Goal: Task Accomplishment & Management: Use online tool/utility

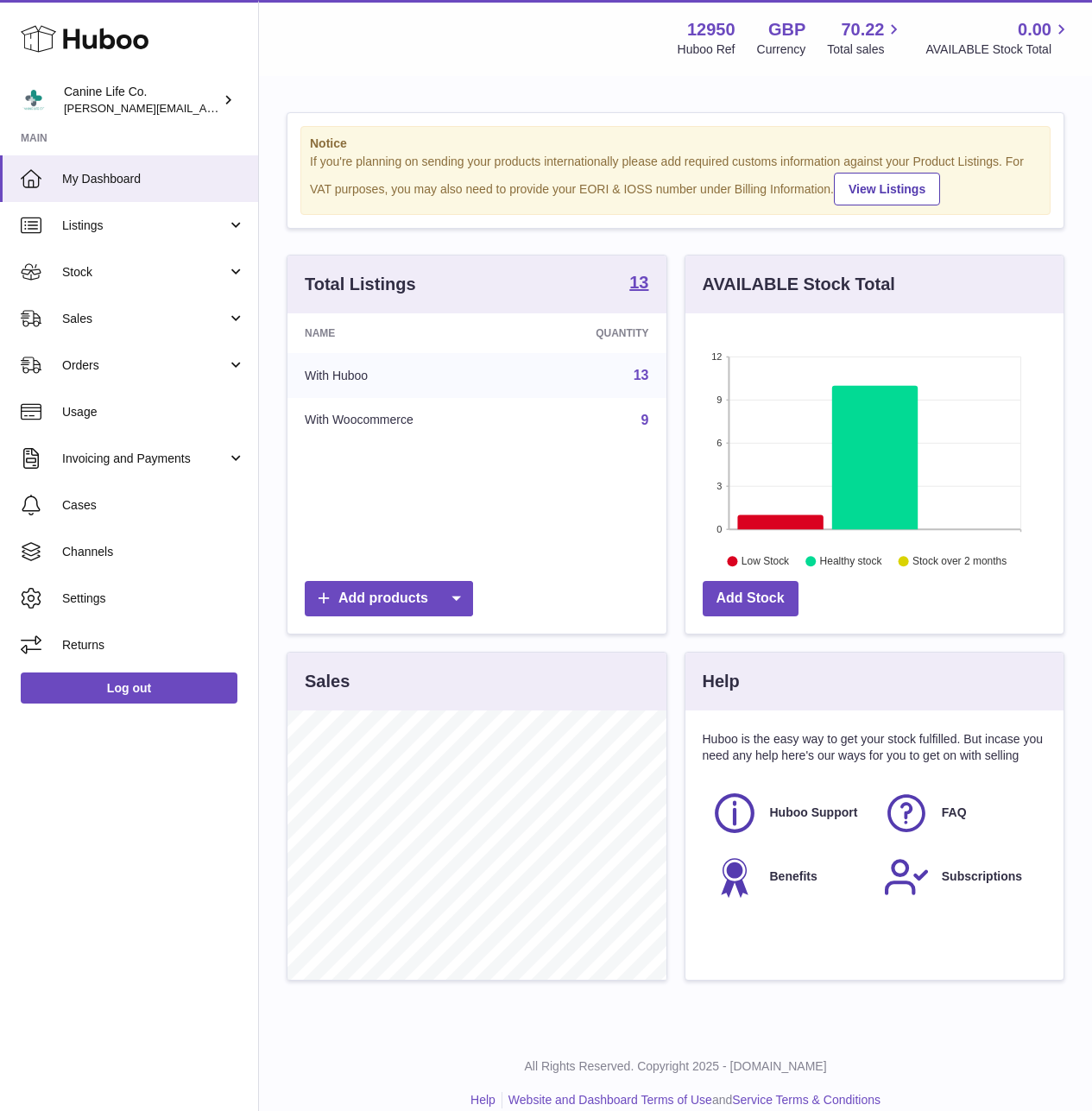
scroll to position [269, 378]
click at [98, 277] on span "Stock" at bounding box center [144, 272] width 165 height 17
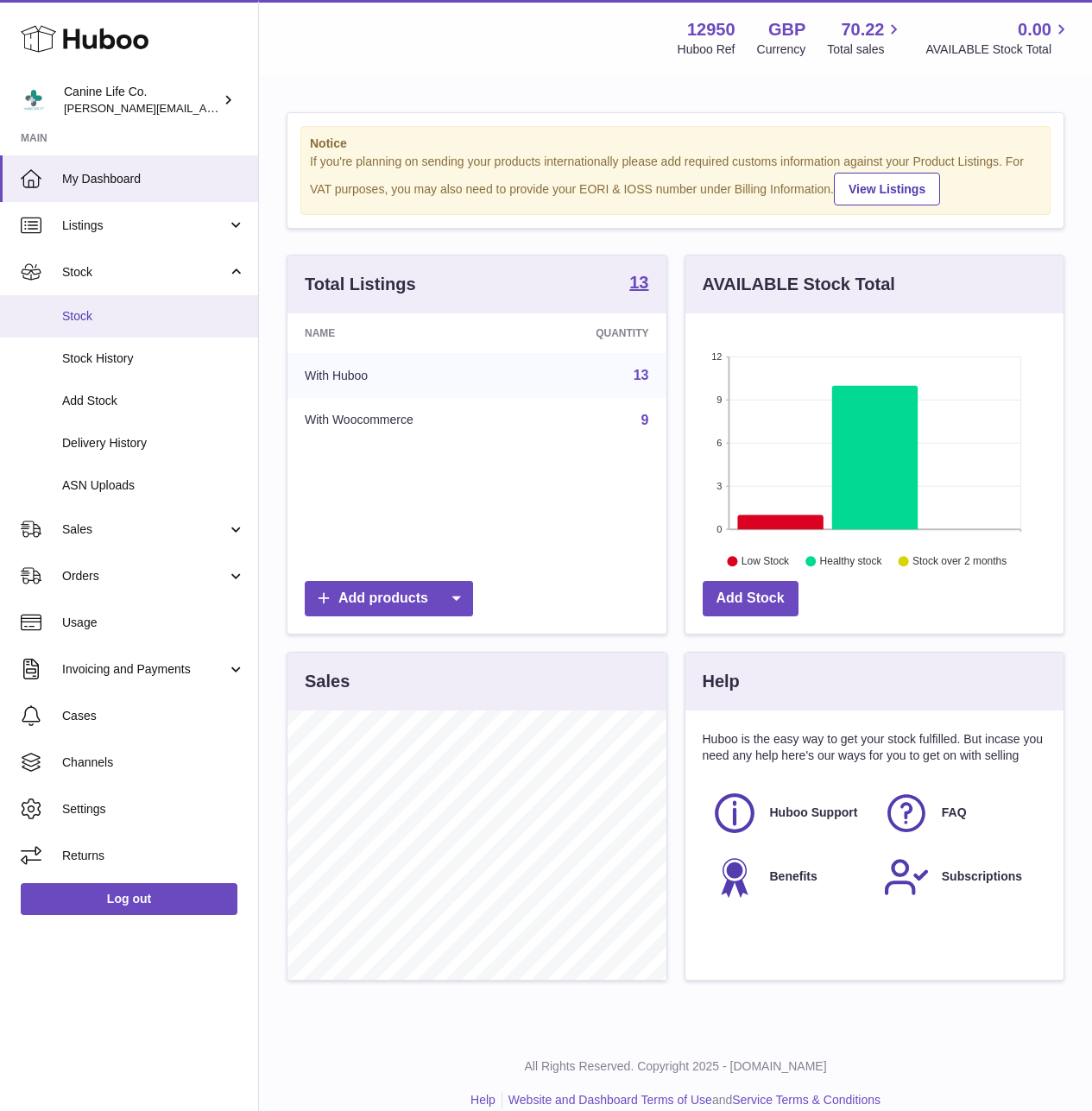
click at [123, 319] on span "Stock" at bounding box center [154, 316] width 183 height 17
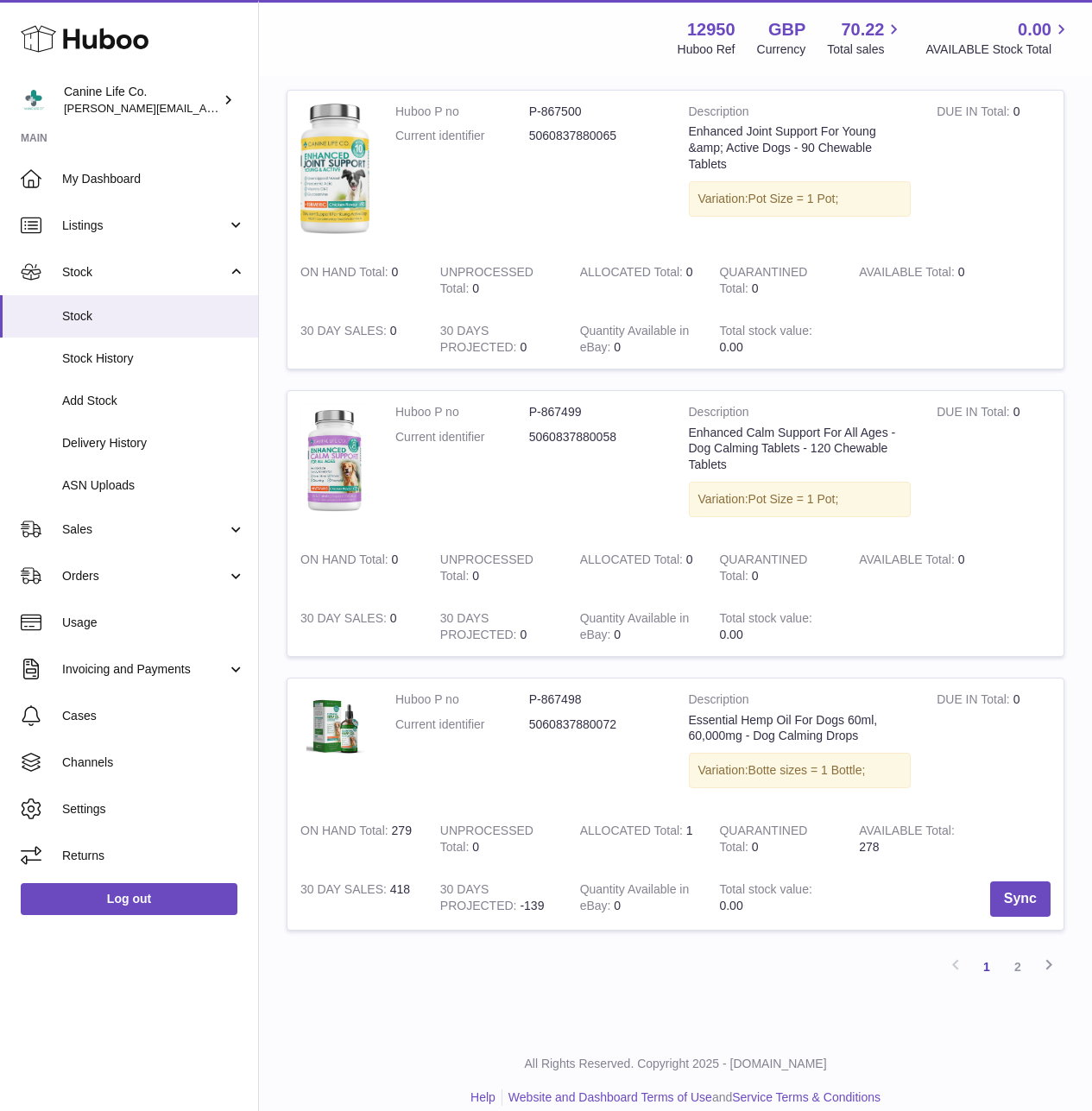
scroll to position [2228, 0]
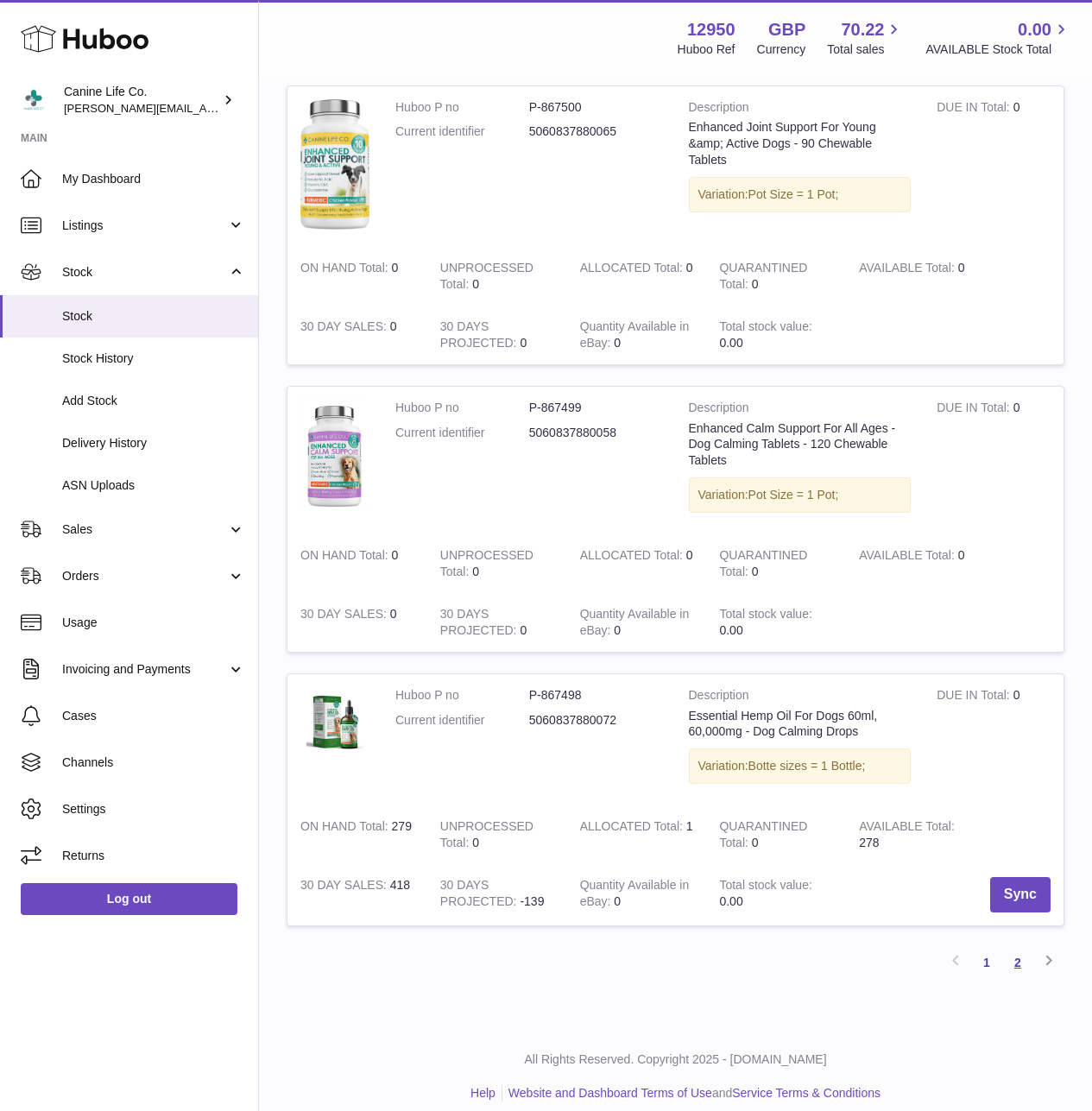
click at [1018, 947] on link "2" at bounding box center [1018, 963] width 31 height 31
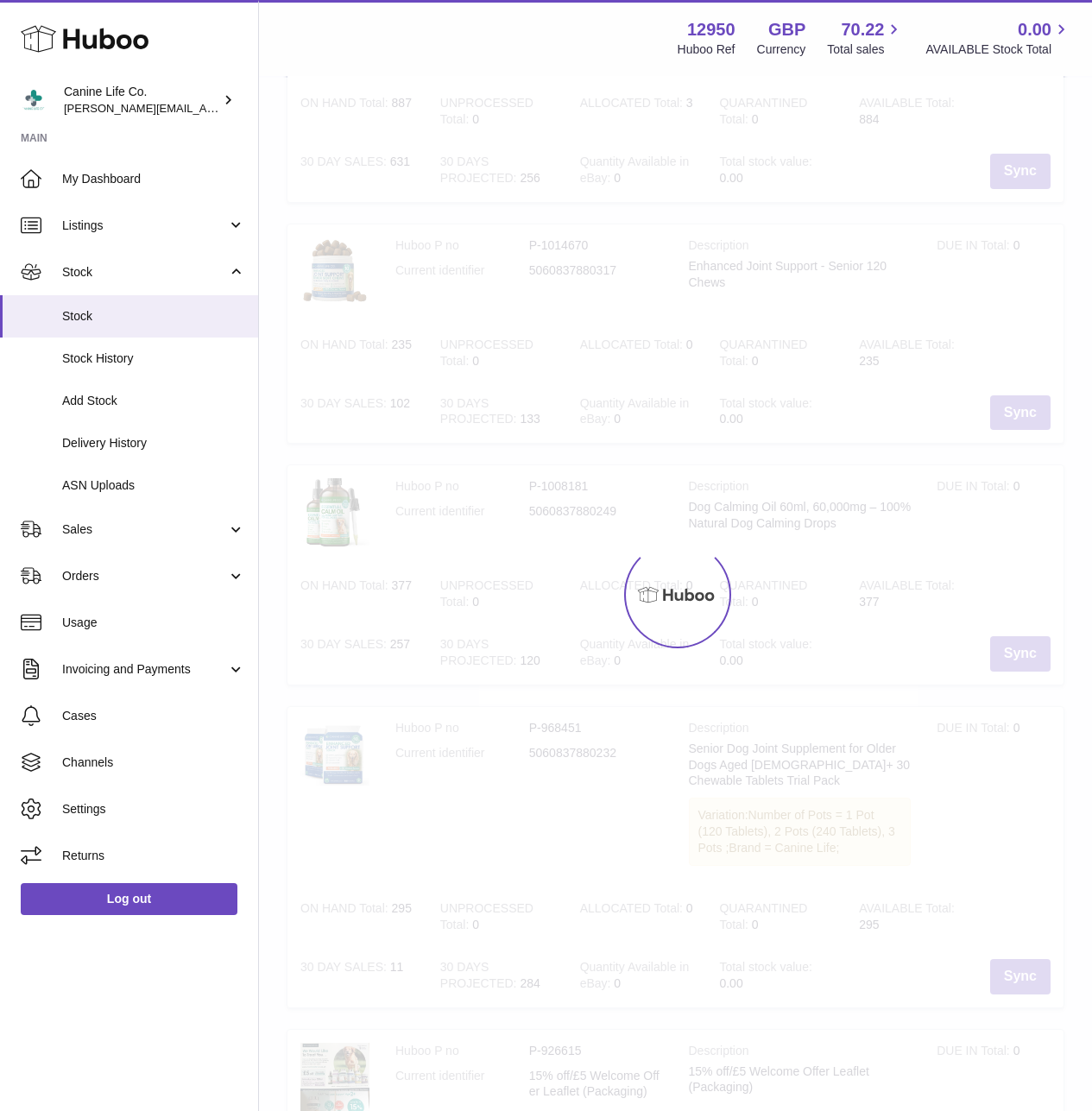
scroll to position [77, 0]
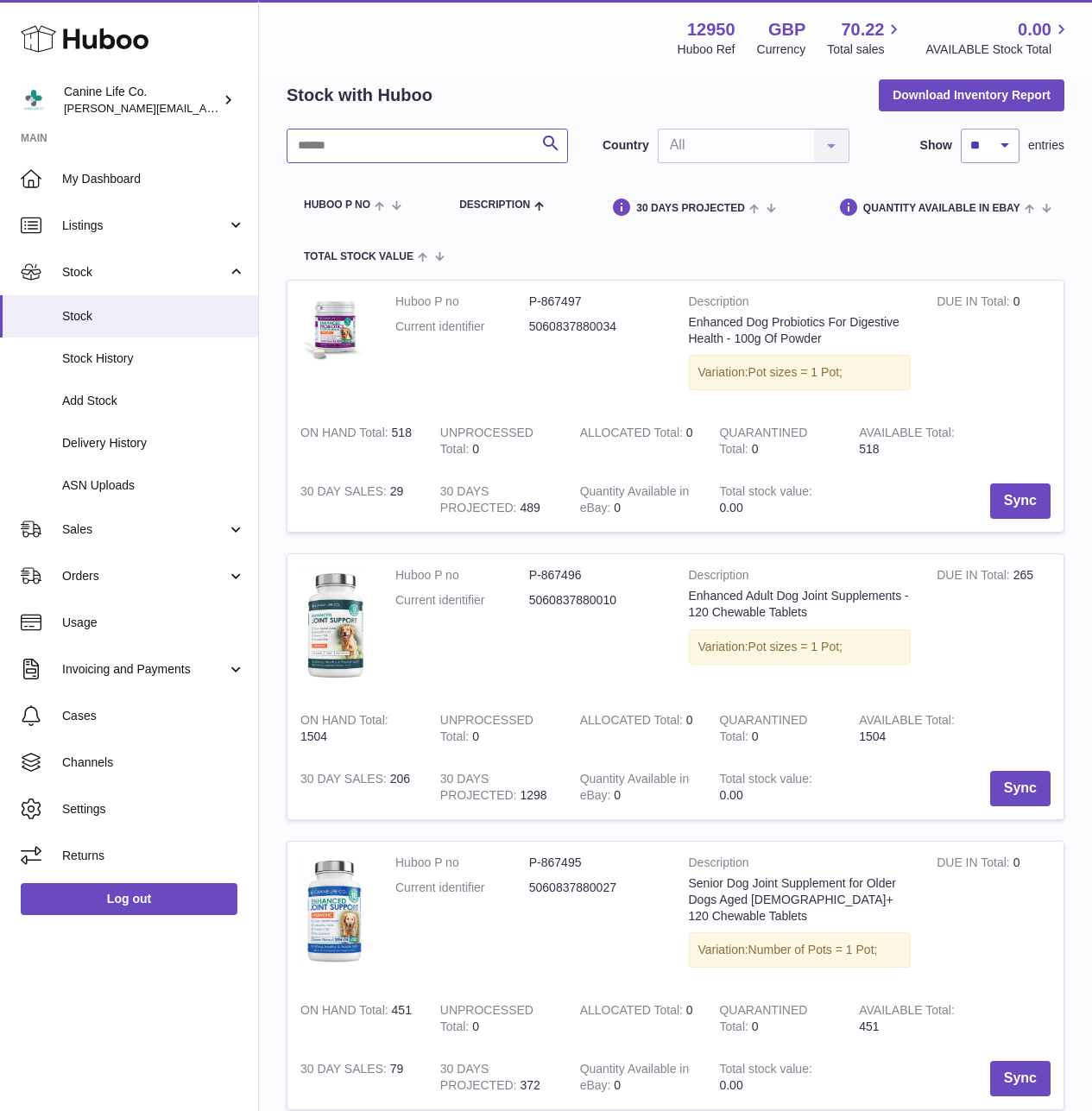
click at [382, 146] on input "text" at bounding box center [428, 146] width 282 height 35
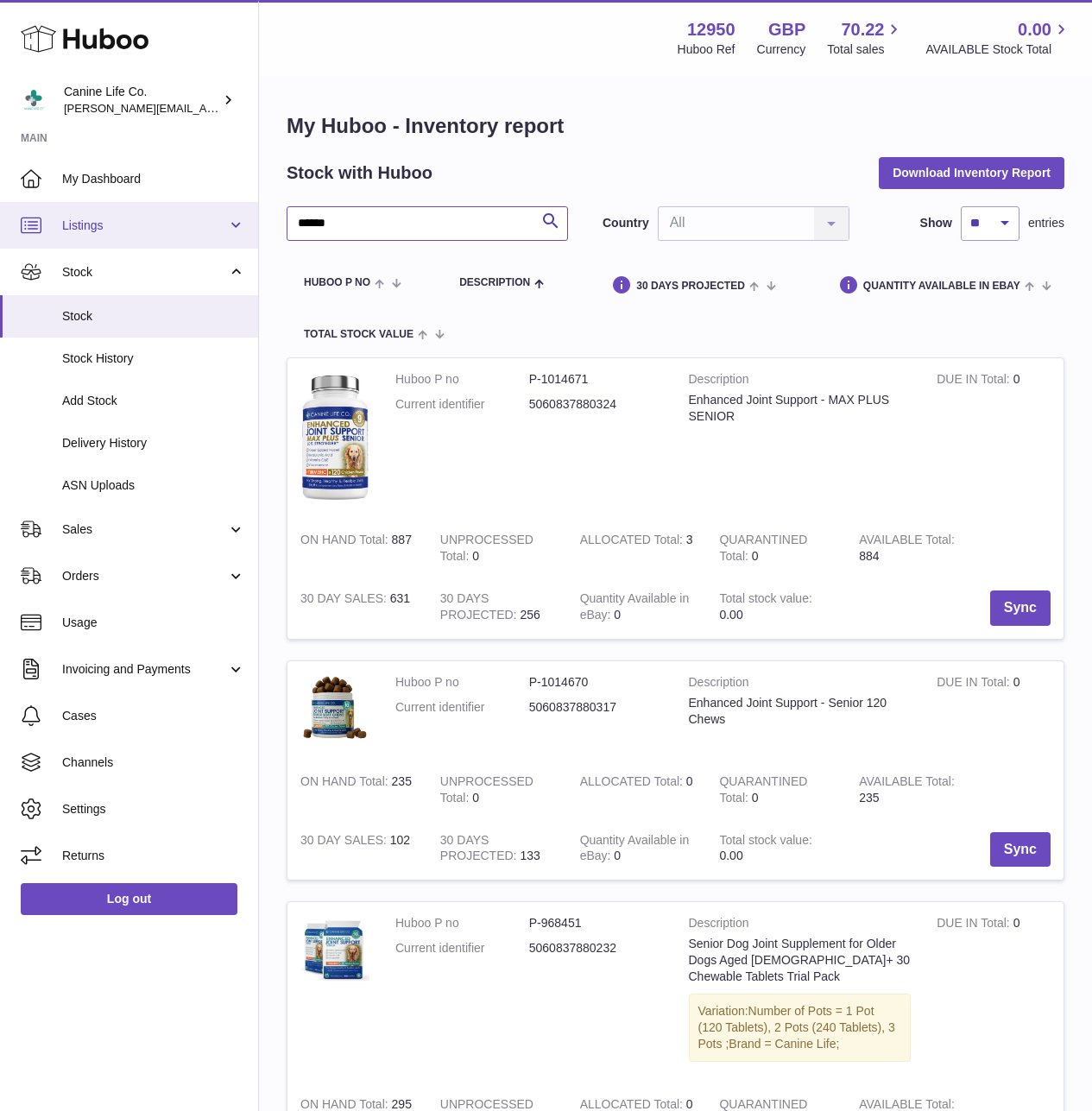
drag, startPoint x: 422, startPoint y: 212, endPoint x: 82, endPoint y: 224, distance: 340.2
click at [82, 224] on div "Huboo Canine Life Co. kevin@clsgltd.co.uk Main My Dashboard Listings Not with H…" at bounding box center [546, 979] width 1092 height 1957
type input "*"
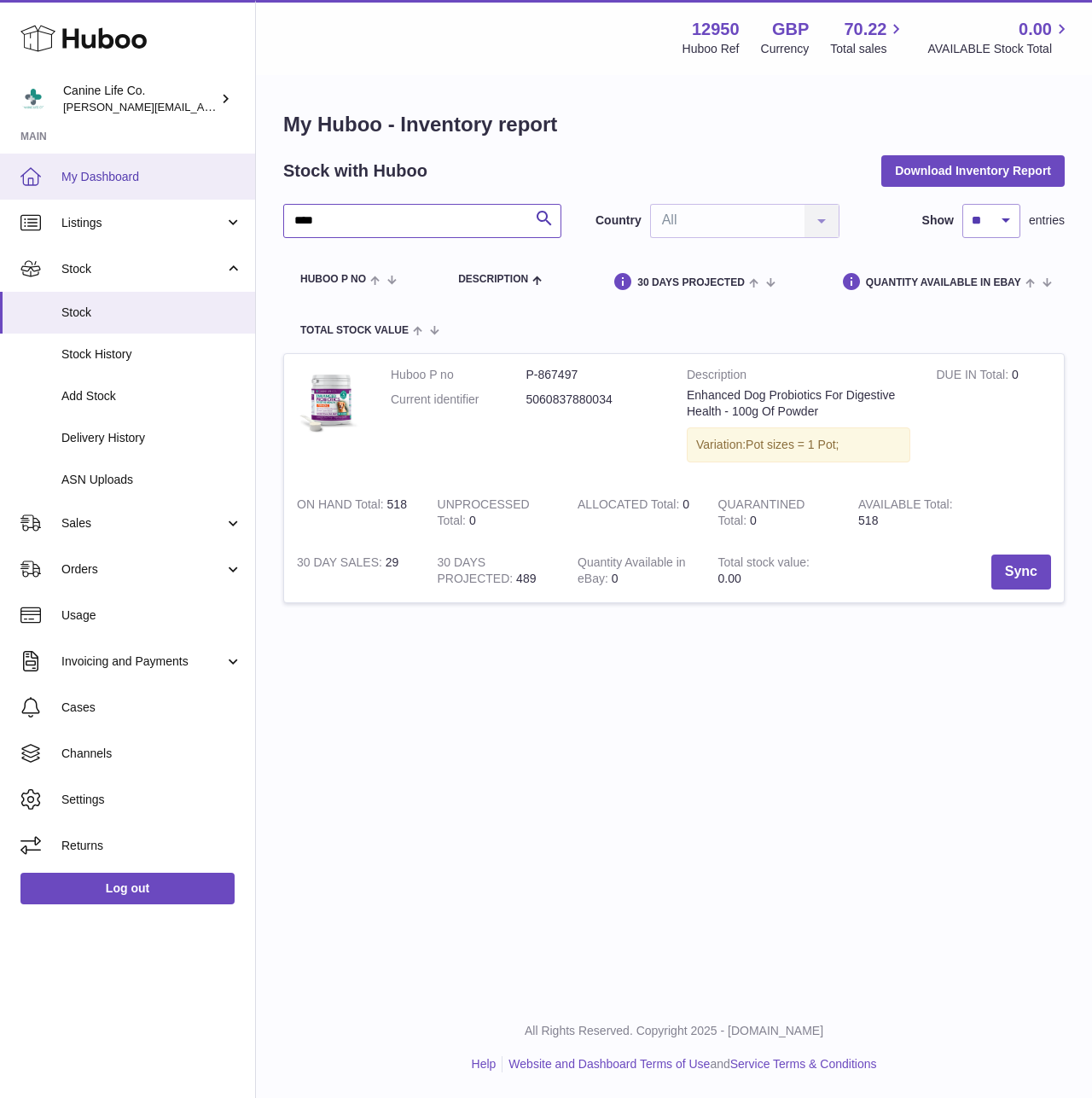
drag, startPoint x: 323, startPoint y: 220, endPoint x: 175, endPoint y: 195, distance: 150.1
click at [175, 195] on div "Huboo Canine Life Co. kevin@clsgltd.co.uk Main My Dashboard Listings Not with H…" at bounding box center [546, 549] width 1092 height 1098
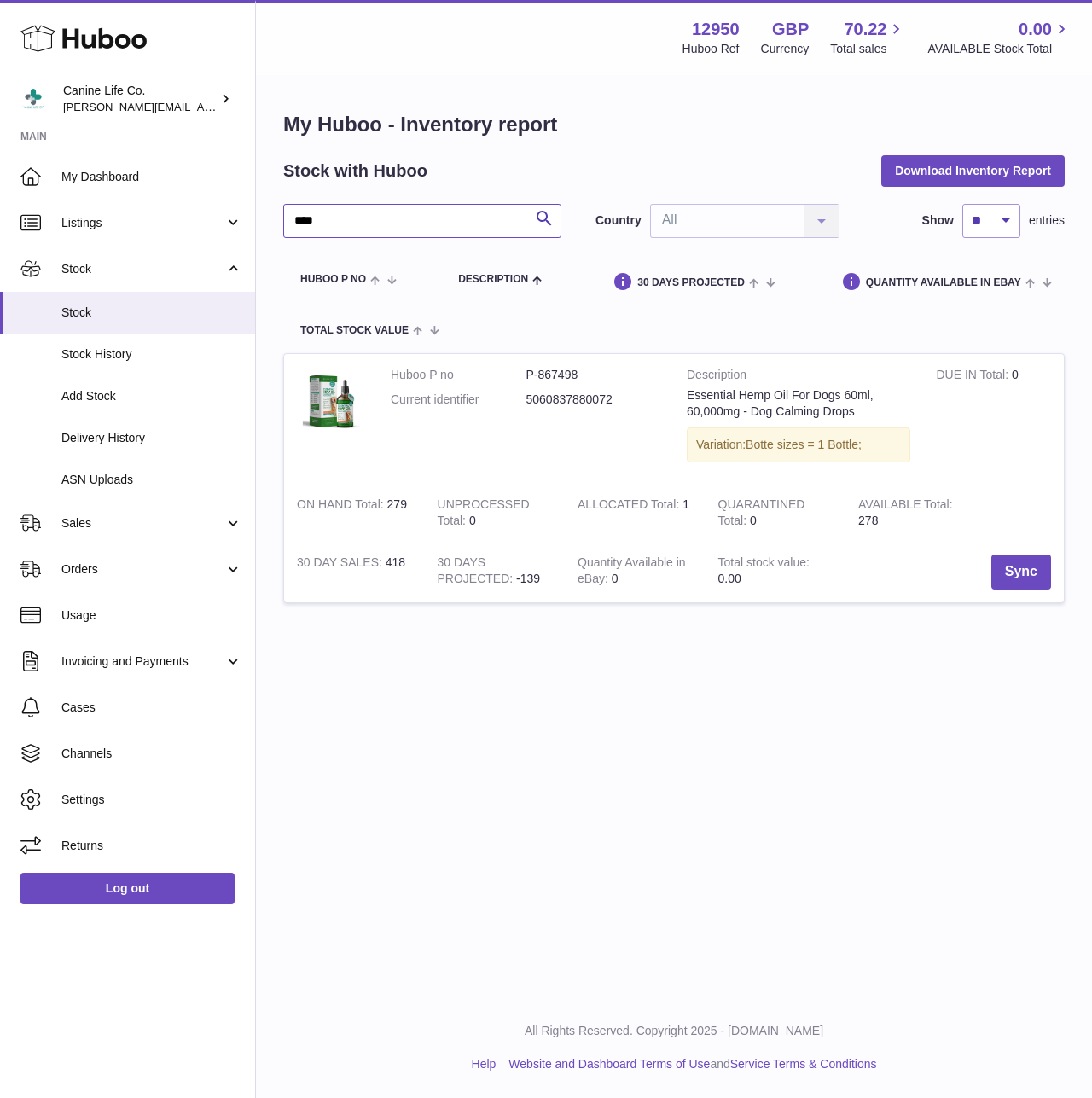
click at [339, 225] on input "****" at bounding box center [423, 221] width 278 height 35
drag, startPoint x: 344, startPoint y: 219, endPoint x: 192, endPoint y: 218, distance: 152.0
click at [192, 218] on div "Huboo Canine Life Co. kevin@clsgltd.co.uk Main My Dashboard Listings Not with H…" at bounding box center [546, 549] width 1092 height 1098
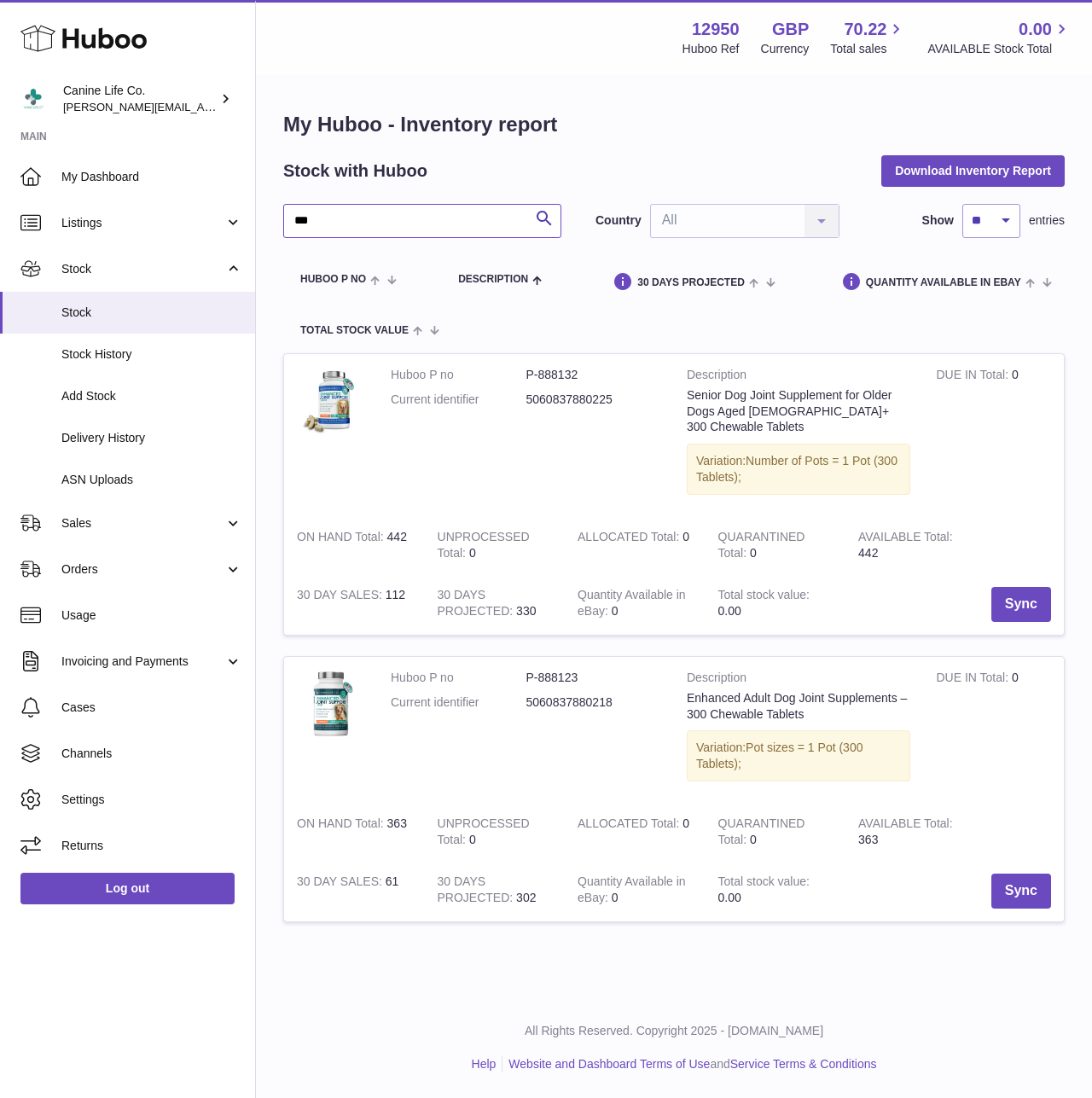
drag, startPoint x: 256, startPoint y: 207, endPoint x: -14, endPoint y: 205, distance: 270.0
click at [0, 205] on html ".st0{fill:#141414;}" at bounding box center [546, 549] width 1092 height 1098
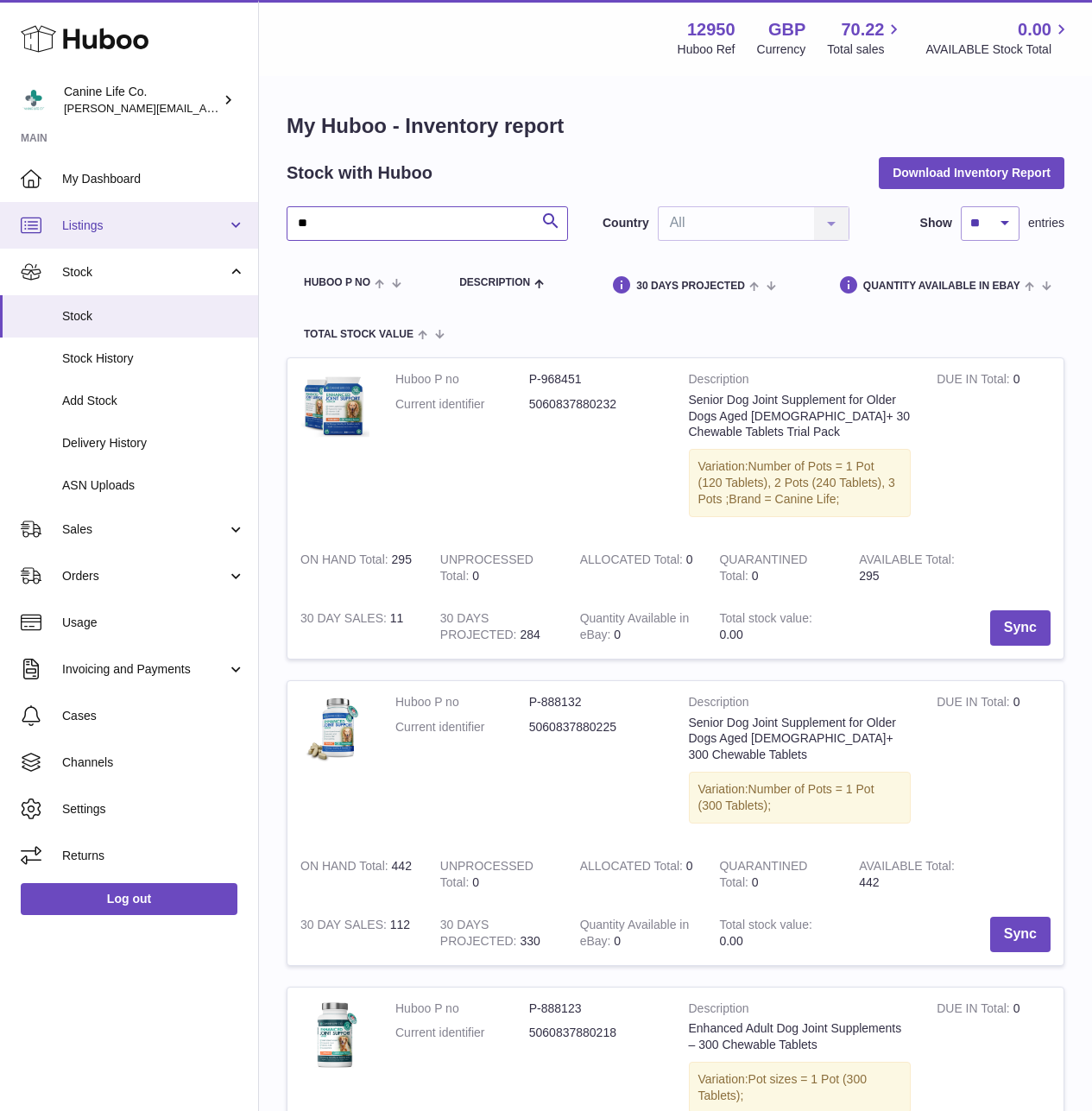
drag, startPoint x: 320, startPoint y: 226, endPoint x: 176, endPoint y: 226, distance: 144.0
click at [176, 226] on div "Huboo Canine Life Co. kevin@clsgltd.co.uk Main My Dashboard Listings Not with H…" at bounding box center [546, 705] width 1092 height 1412
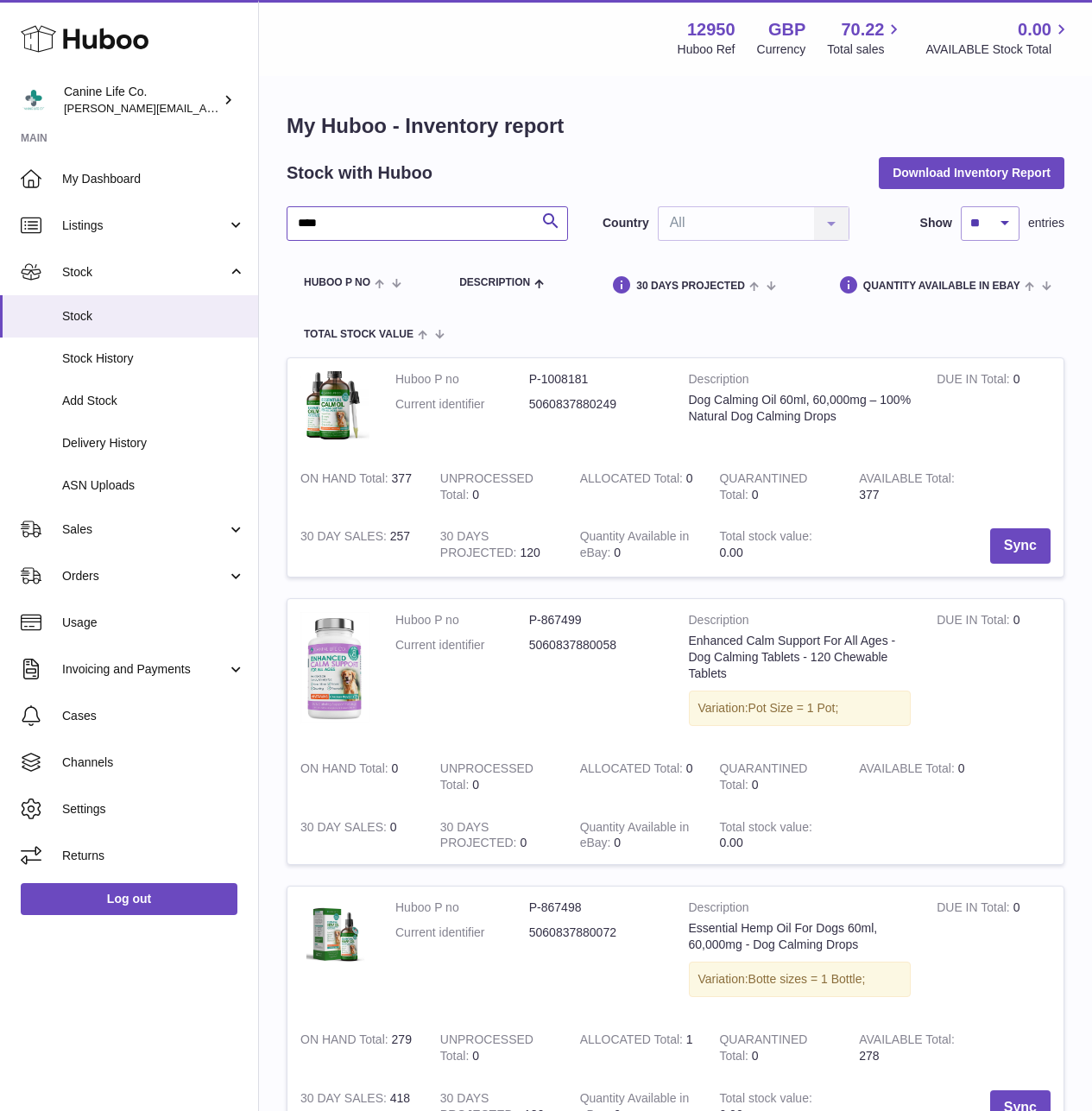
drag, startPoint x: 335, startPoint y: 216, endPoint x: 270, endPoint y: 222, distance: 65.3
click at [270, 222] on div "My Huboo - Inventory report Stock with Huboo Download Inventory Report **** Sea…" at bounding box center [676, 636] width 833 height 1117
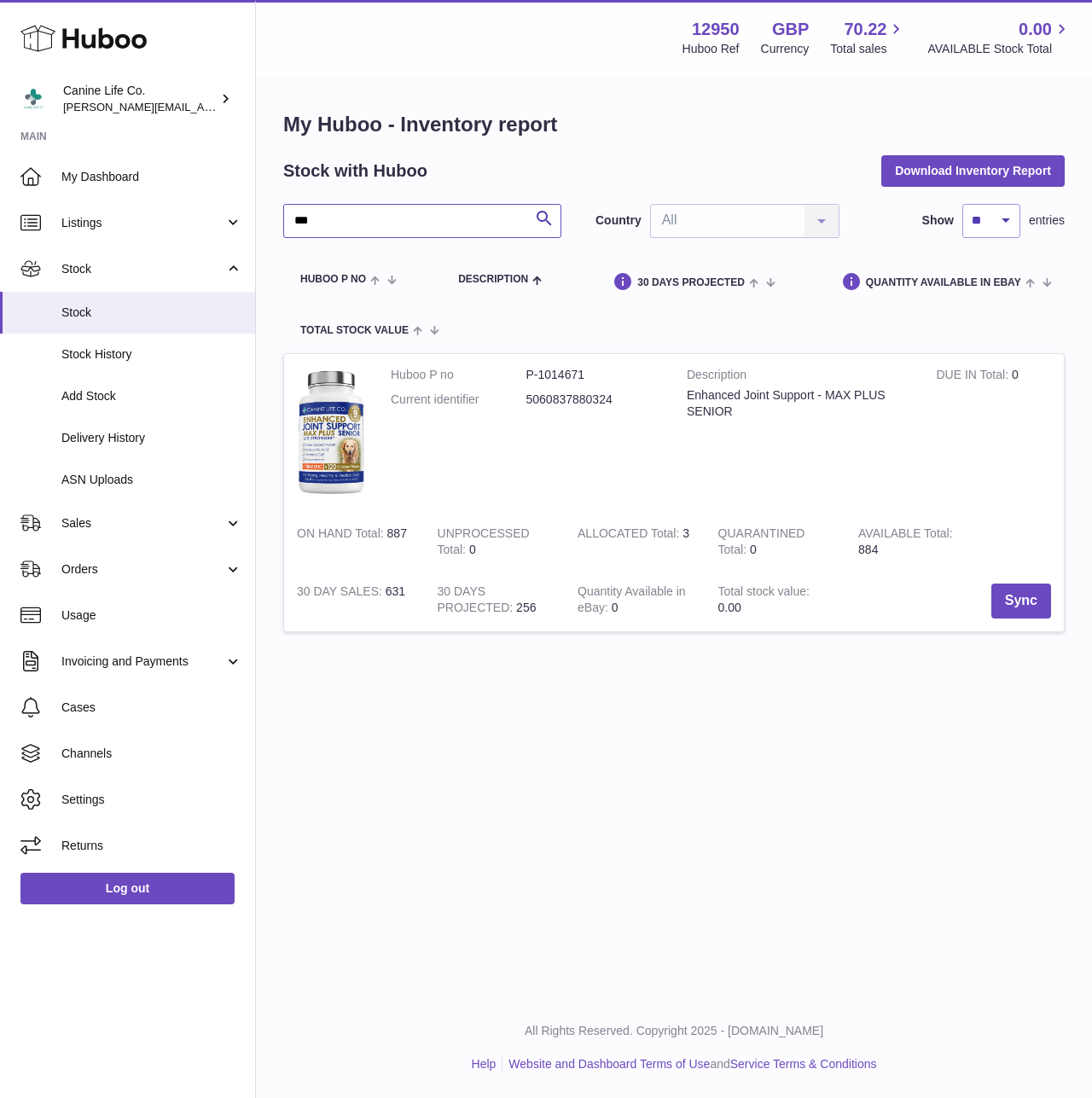
drag, startPoint x: 355, startPoint y: 215, endPoint x: 259, endPoint y: 215, distance: 96.0
click at [259, 215] on div "My Huboo - Inventory report Stock with Huboo Download Inventory Report *** Sear…" at bounding box center [675, 381] width 837 height 610
type input "****"
